Goal: Navigation & Orientation: Find specific page/section

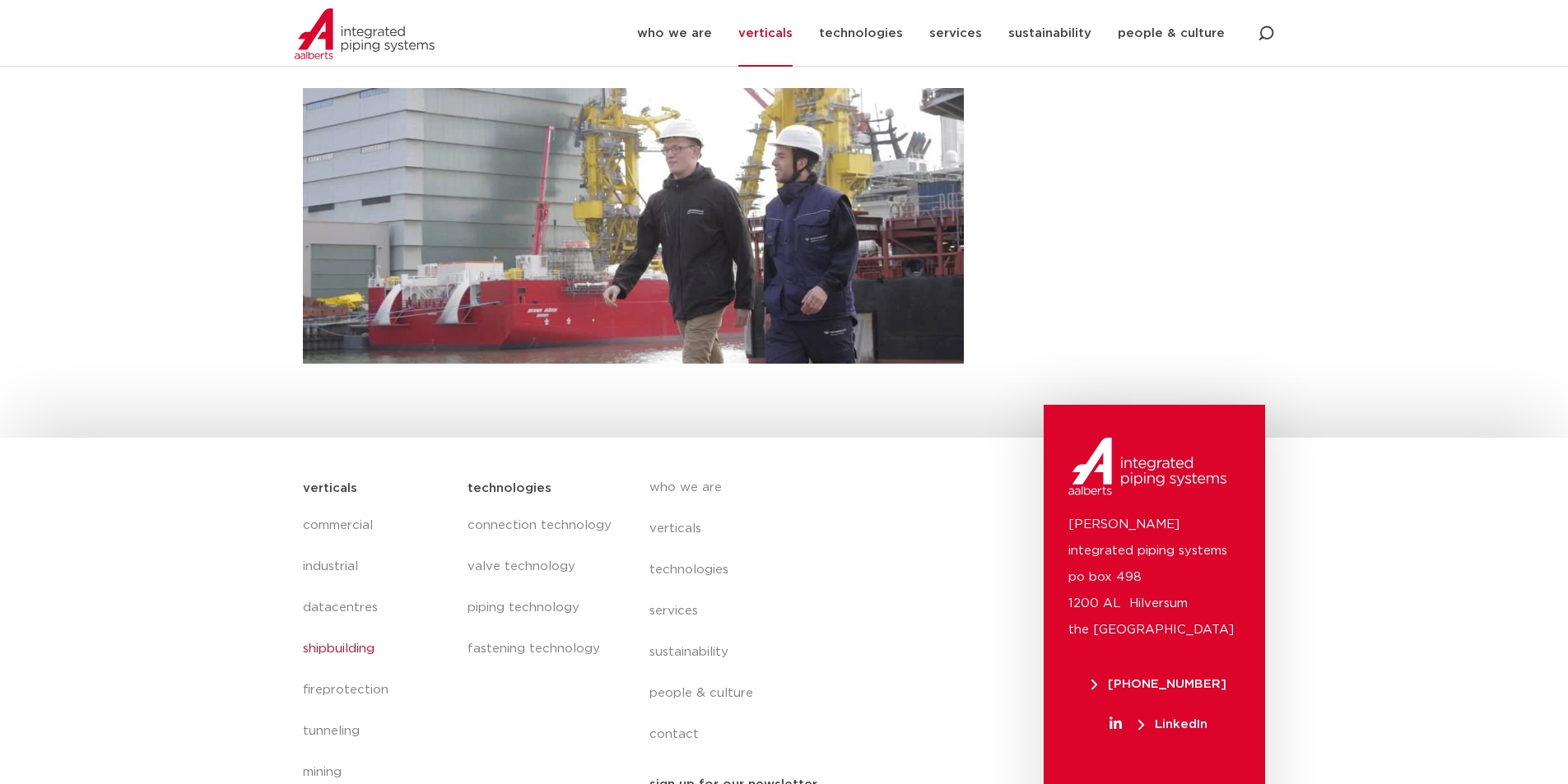
scroll to position [639, 0]
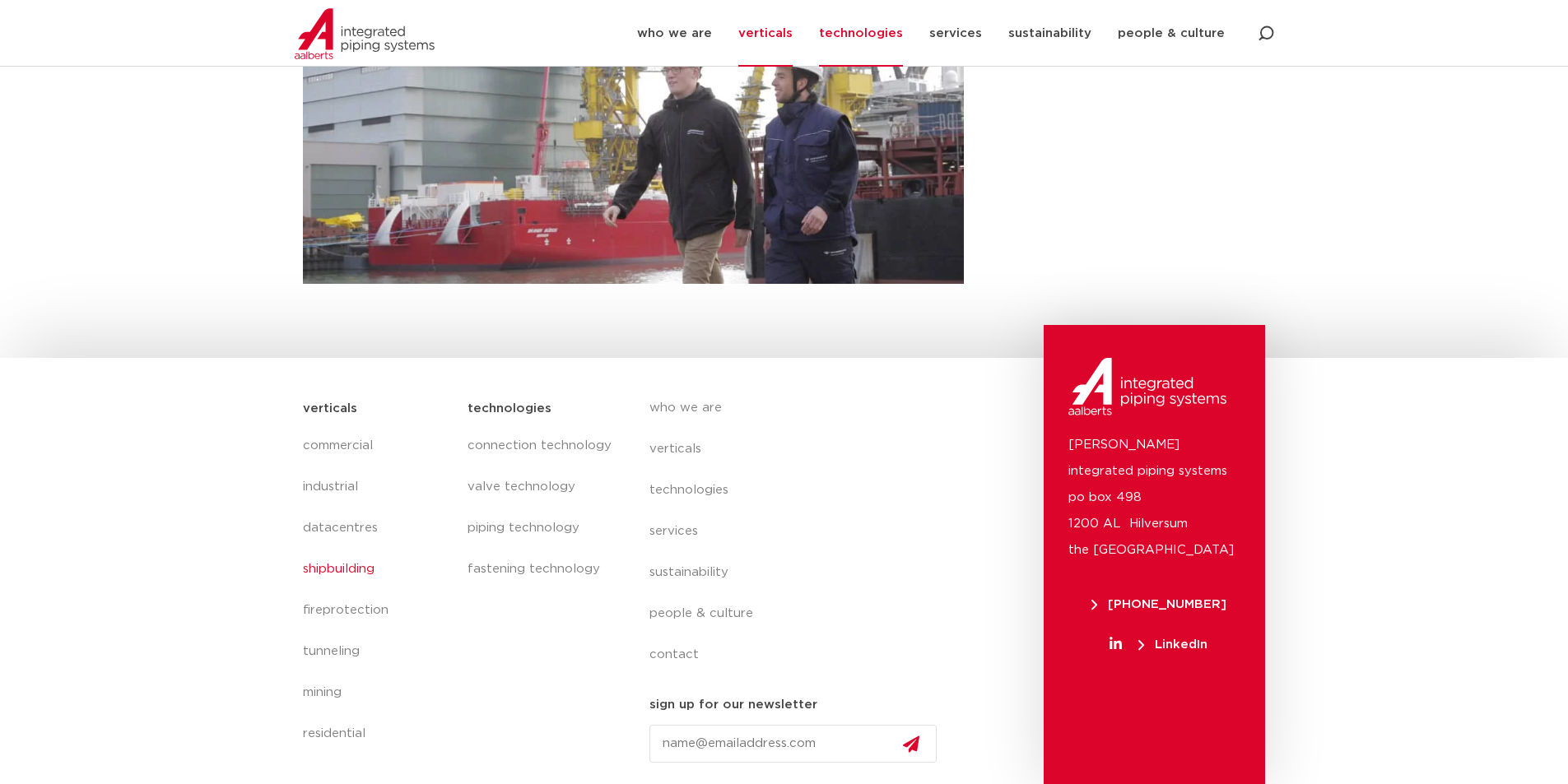
click at [885, 30] on link "technologies" at bounding box center [861, 33] width 84 height 67
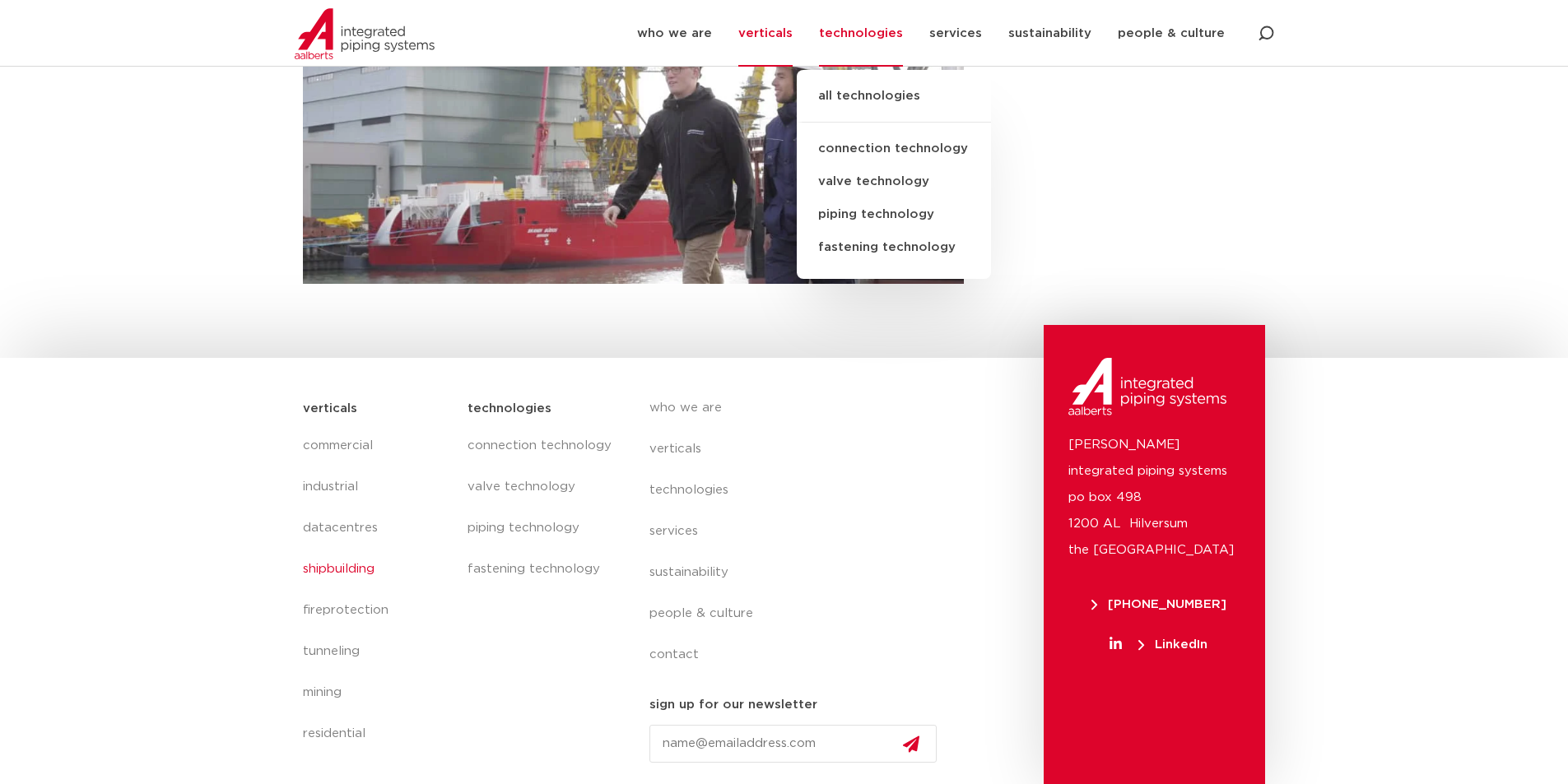
click at [891, 137] on link "connection technology" at bounding box center [893, 148] width 194 height 33
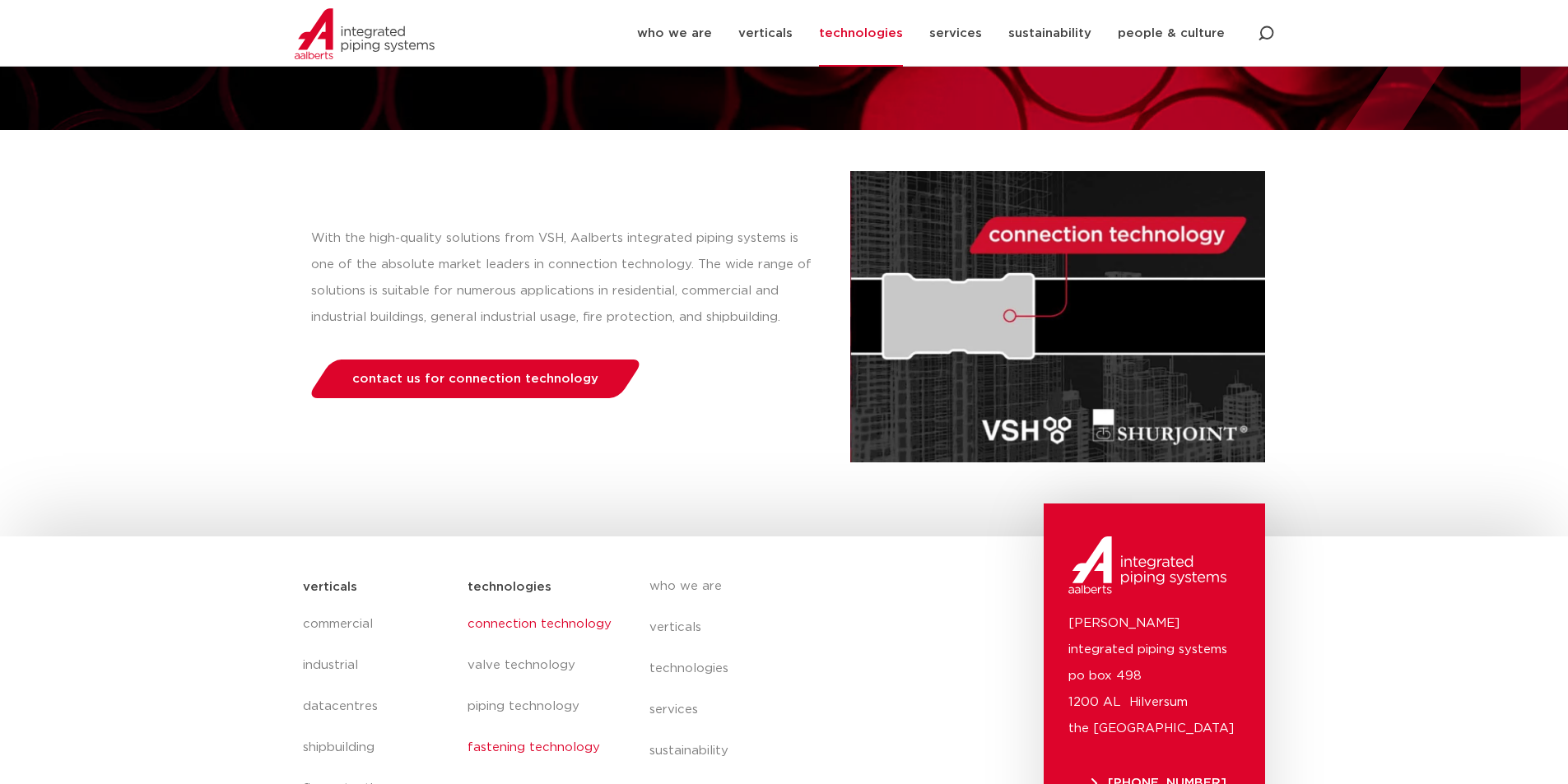
scroll to position [165, 0]
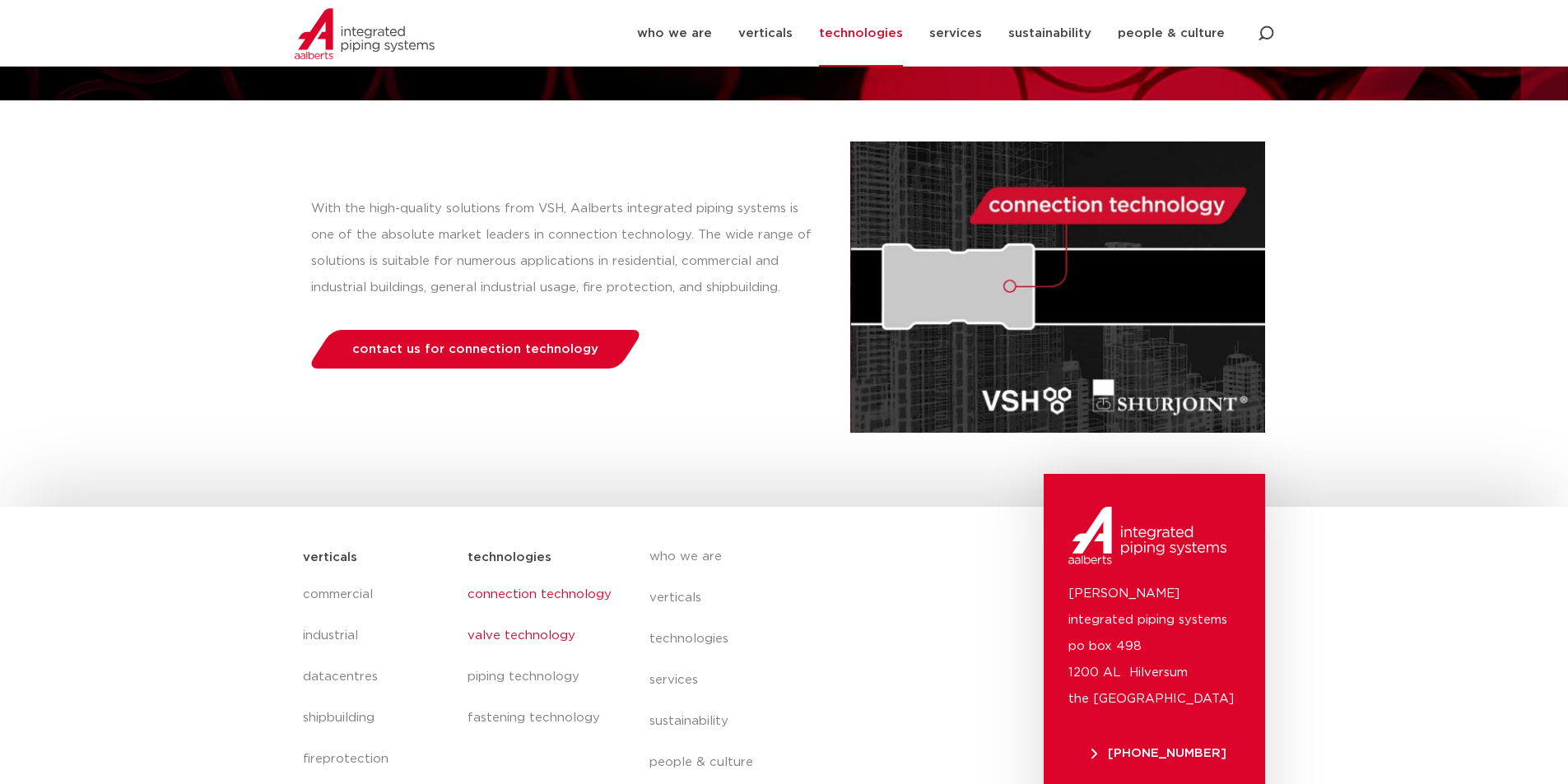
click at [544, 641] on link "valve technology" at bounding box center [542, 636] width 148 height 41
